Goal: Task Accomplishment & Management: Manage account settings

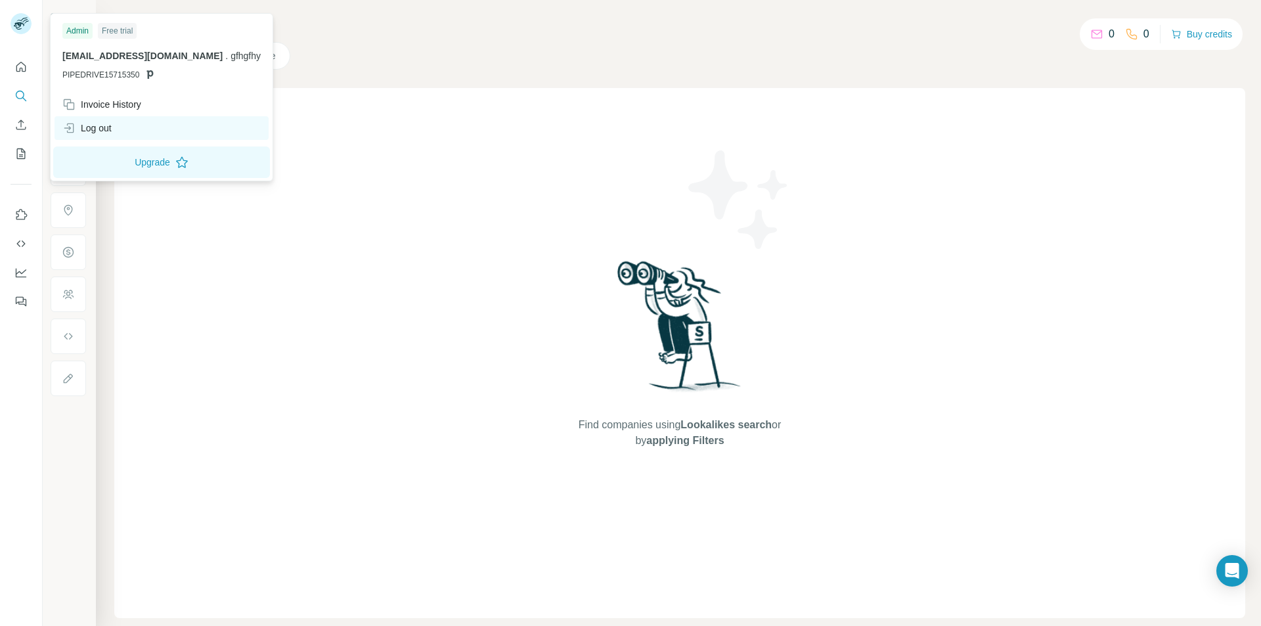
click at [127, 130] on div "Log out" at bounding box center [161, 128] width 214 height 24
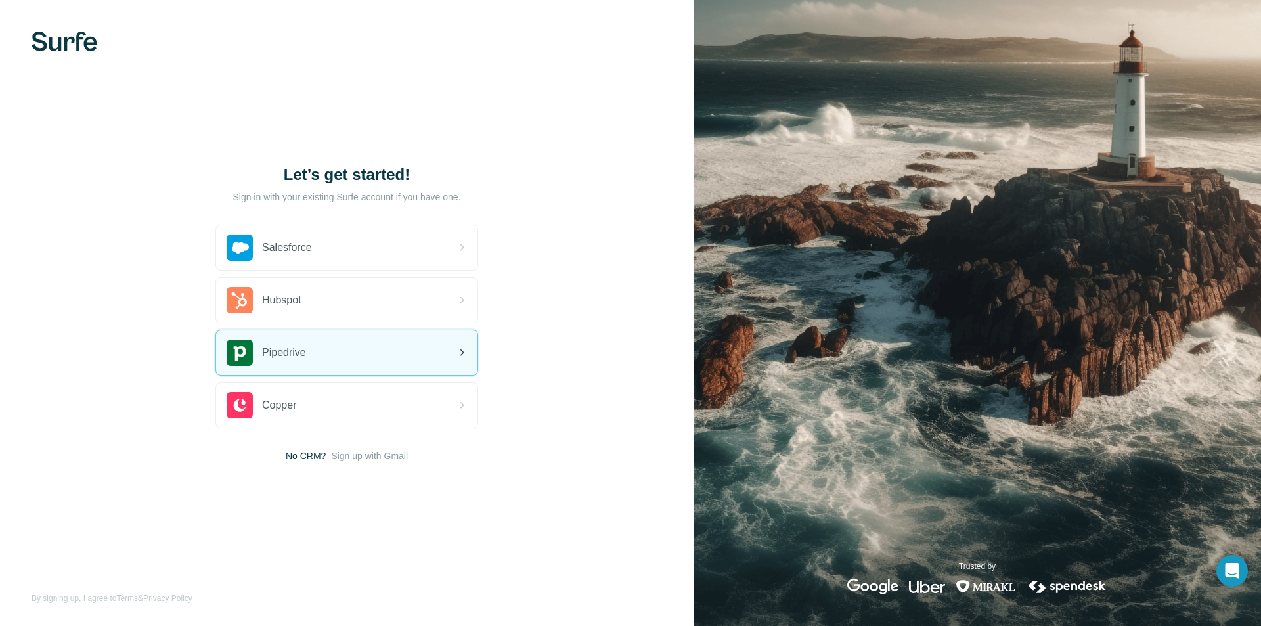
click at [323, 345] on div "Pipedrive" at bounding box center [346, 352] width 261 height 45
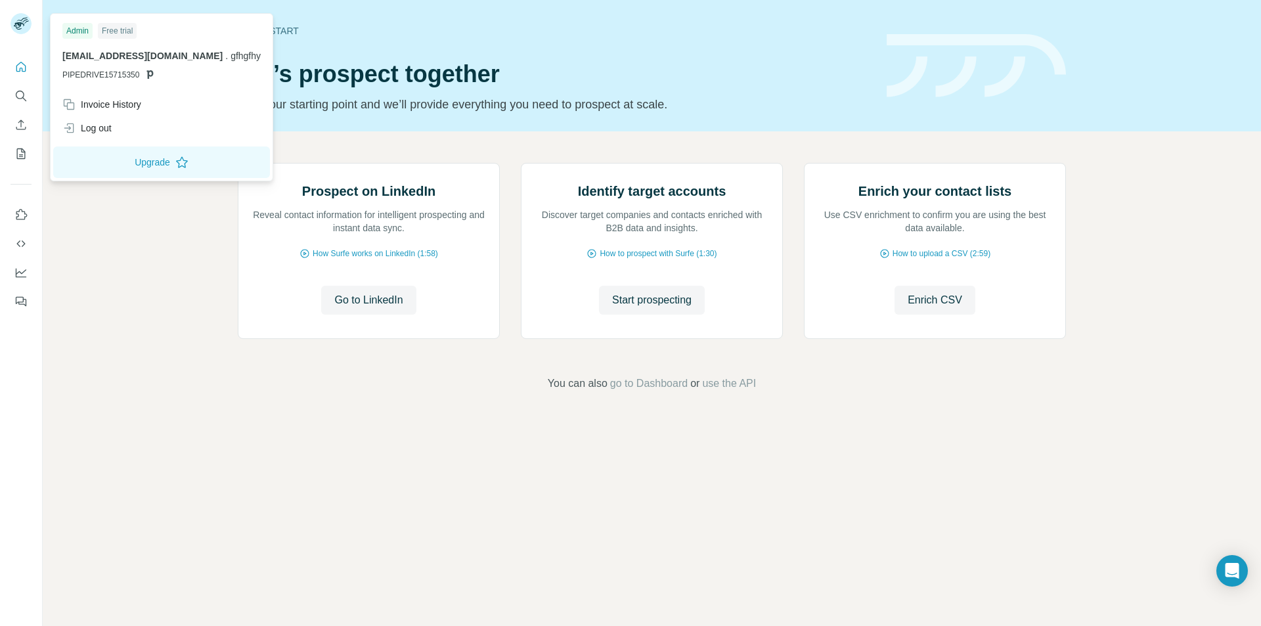
click at [16, 20] on rect at bounding box center [21, 23] width 21 height 21
click at [144, 129] on div "Log out" at bounding box center [161, 128] width 214 height 24
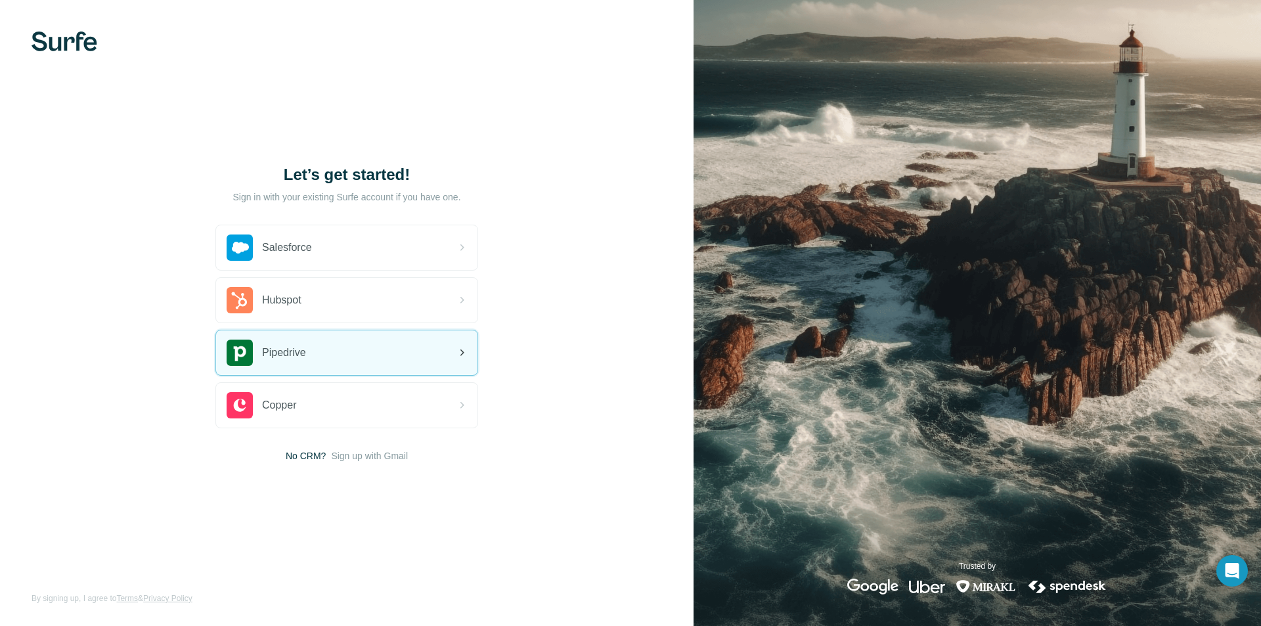
click at [323, 361] on div "Pipedrive" at bounding box center [346, 352] width 261 height 45
